Goal: Information Seeking & Learning: Find specific page/section

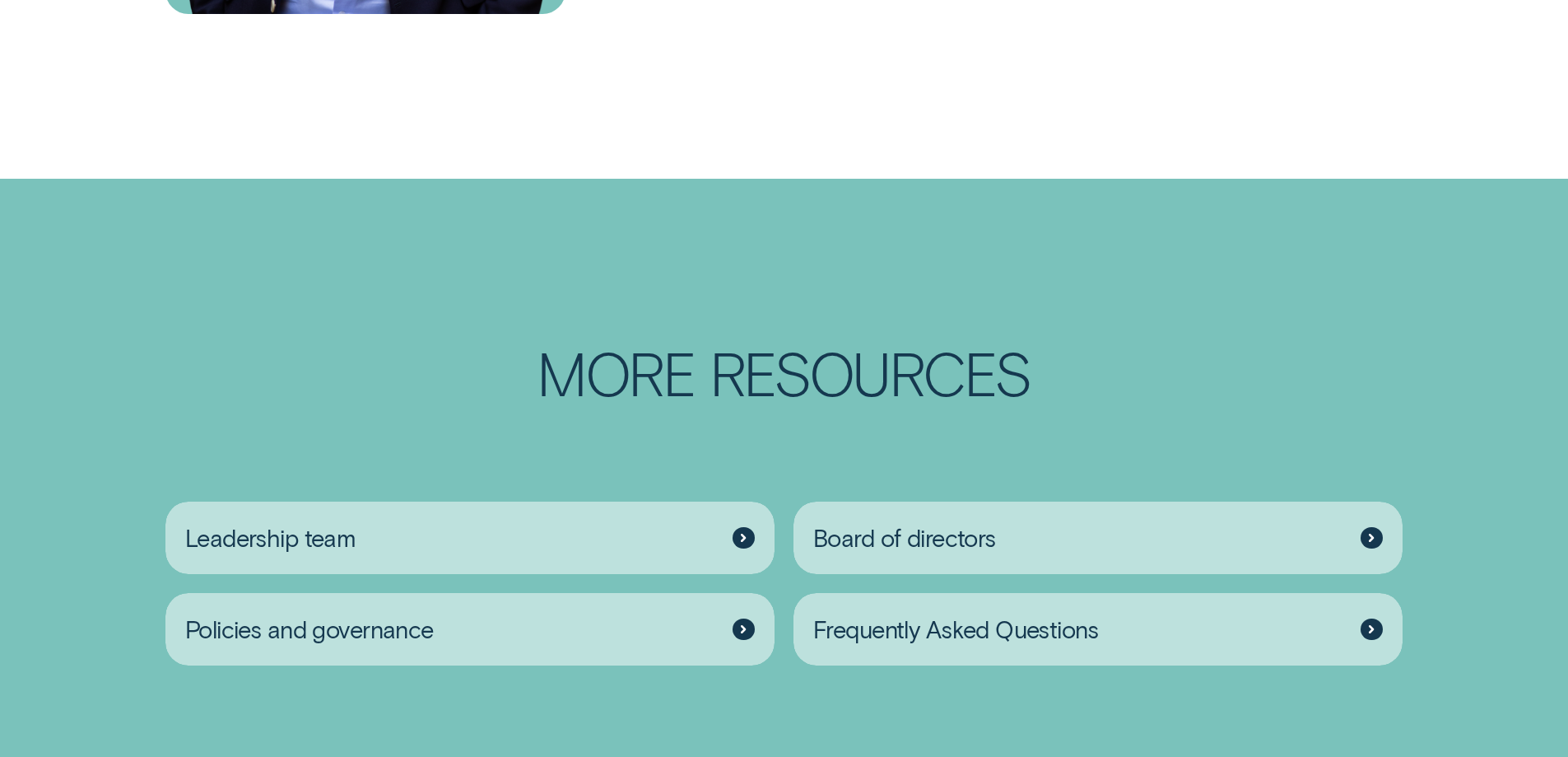
scroll to position [2717, 0]
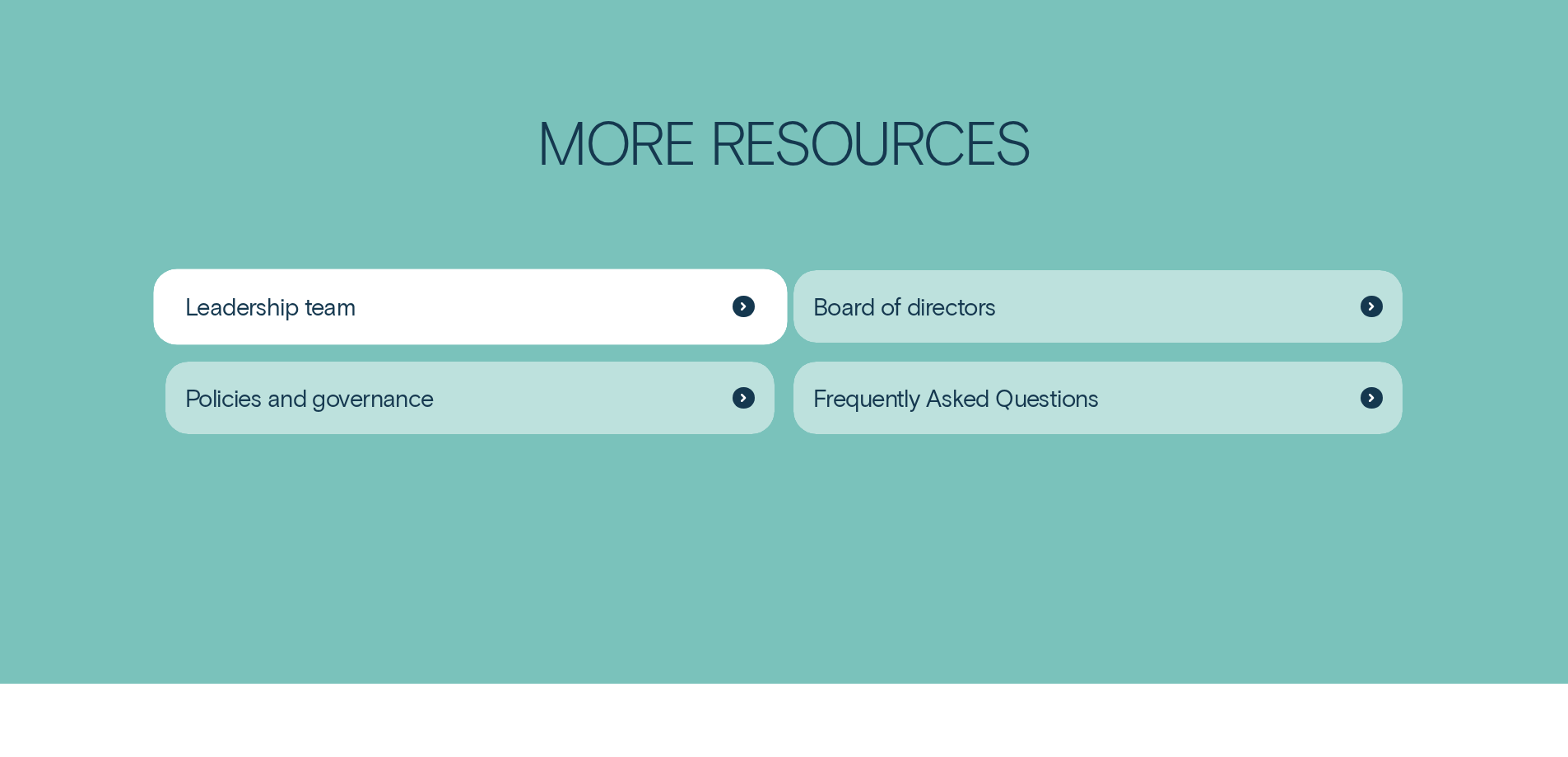
click at [731, 344] on div "Leadership team" at bounding box center [470, 306] width 609 height 73
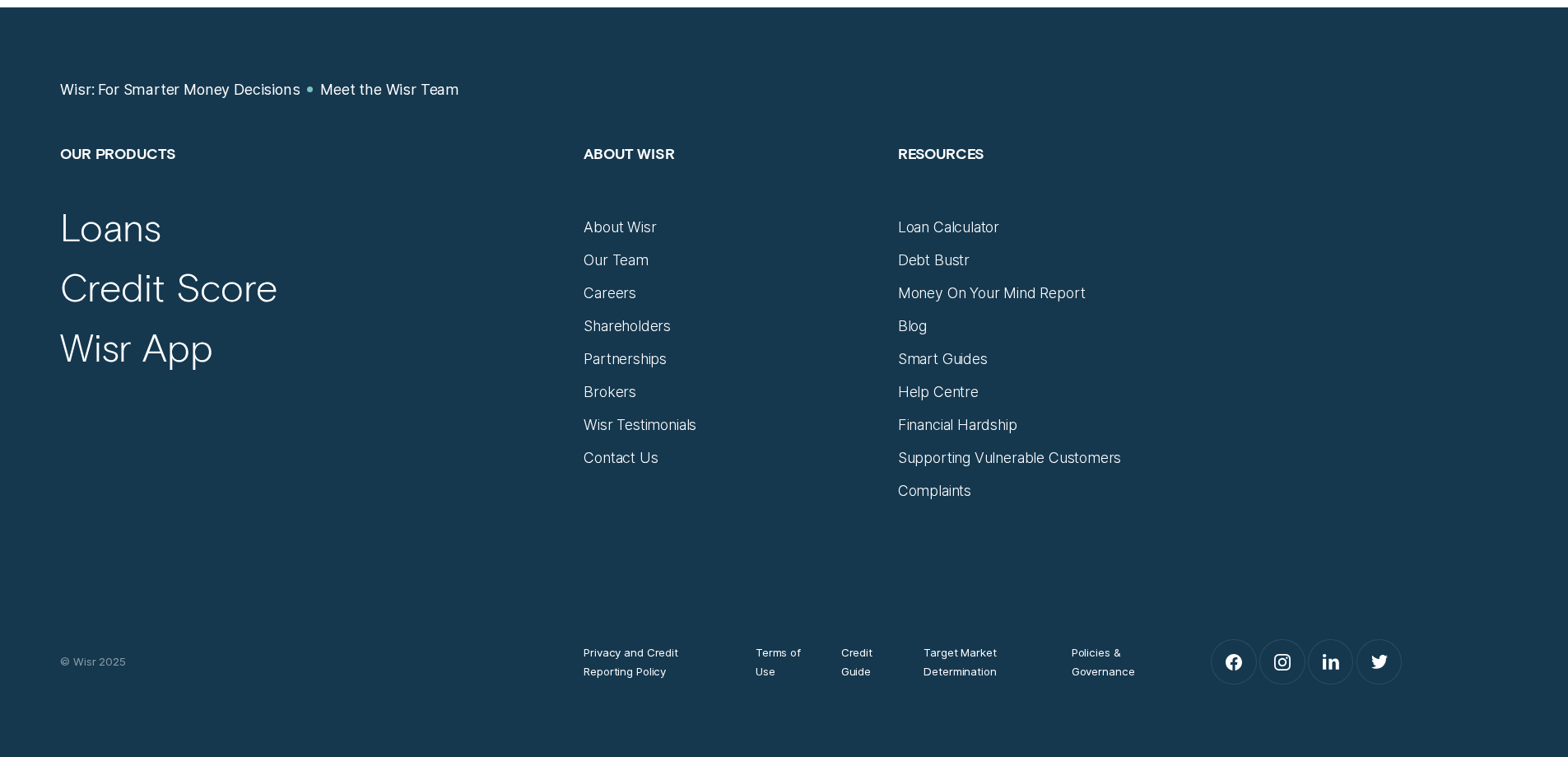
scroll to position [2223, 0]
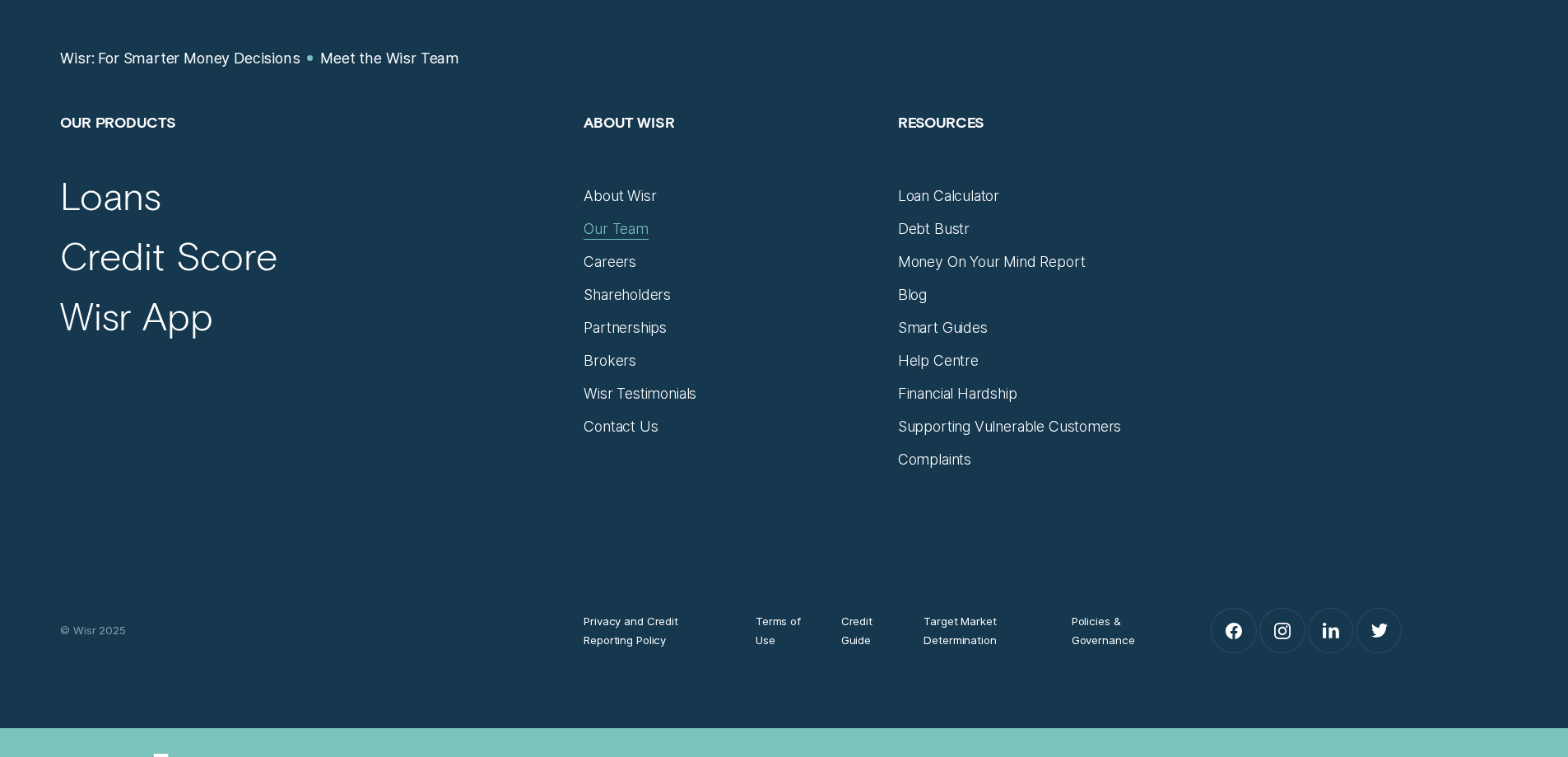
click at [610, 229] on div "Our Team" at bounding box center [616, 229] width 65 height 18
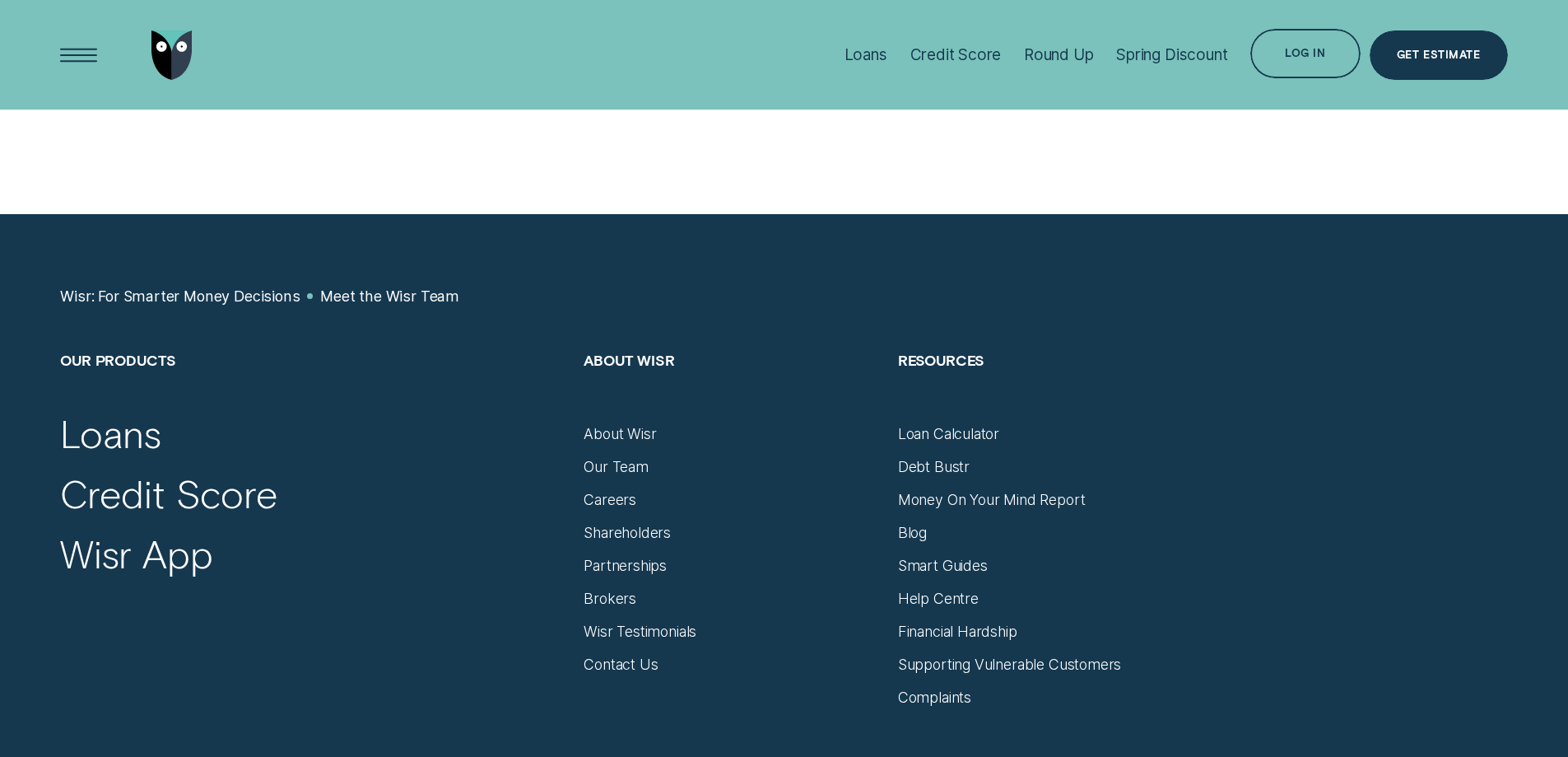
scroll to position [1977, 0]
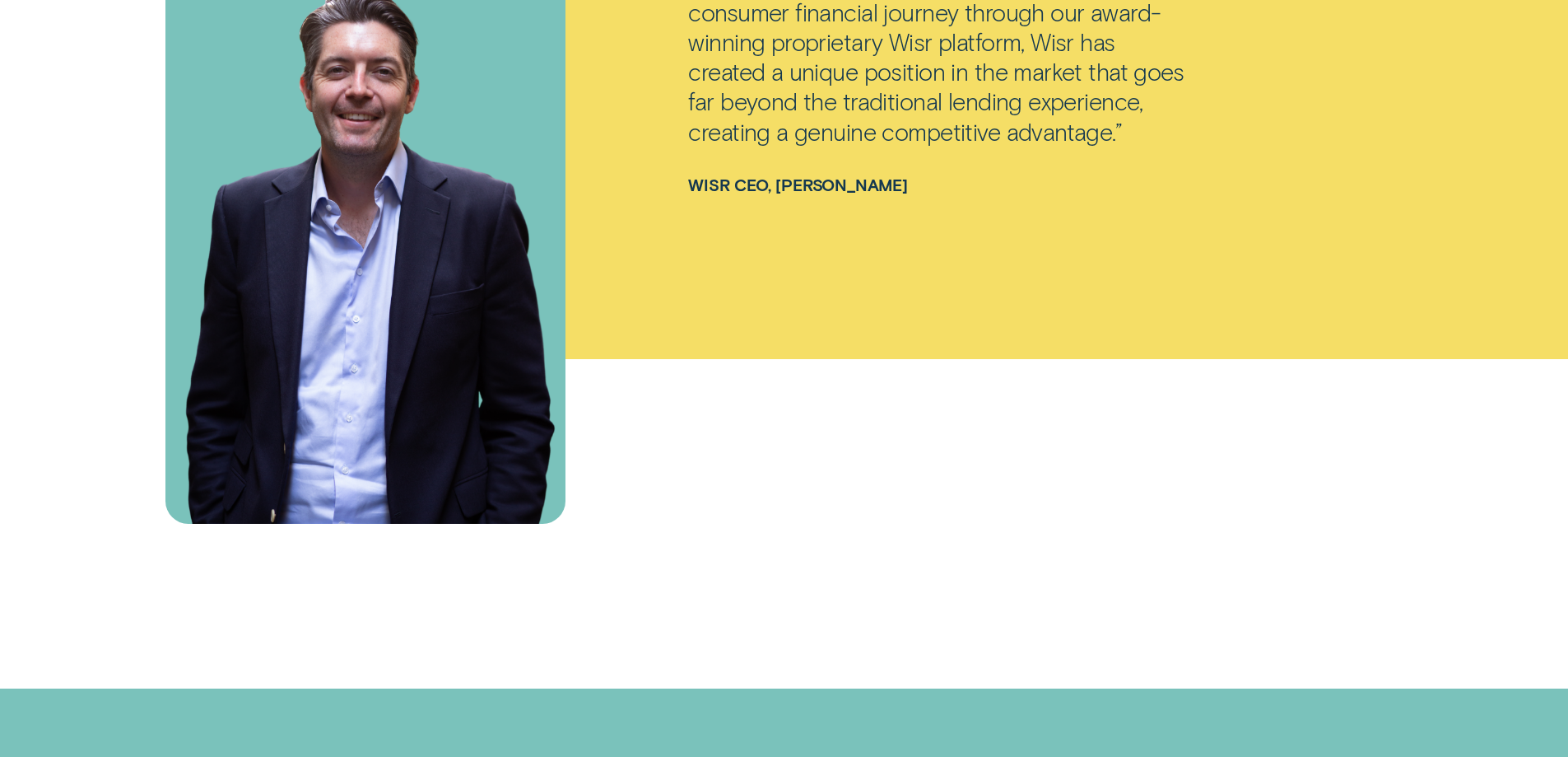
scroll to position [2717, 0]
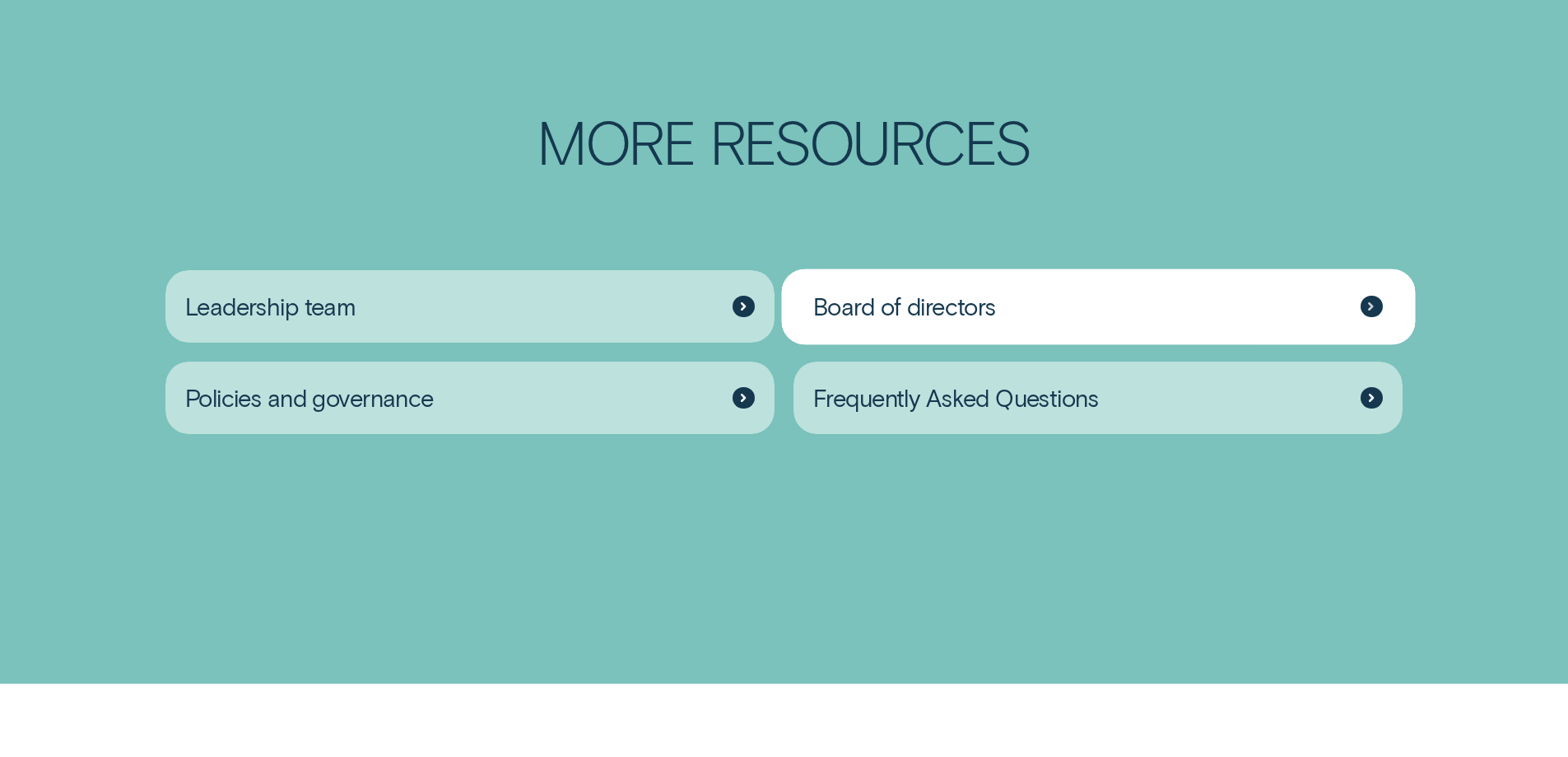
click at [1011, 344] on div "Board of directors" at bounding box center [1097, 306] width 609 height 73
